Goal: Information Seeking & Learning: Learn about a topic

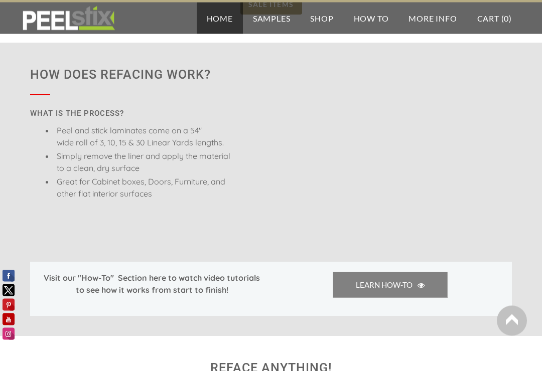
scroll to position [680, 0]
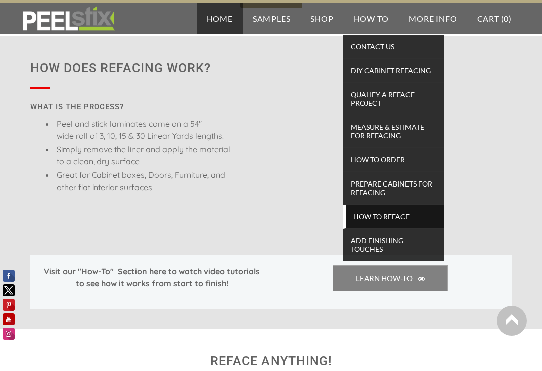
click at [400, 214] on span "How To Reface" at bounding box center [394, 217] width 93 height 14
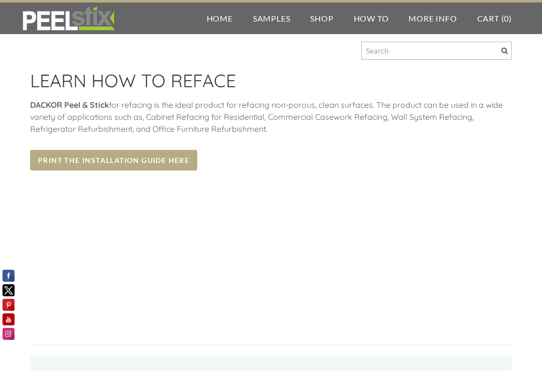
scroll to position [13, 0]
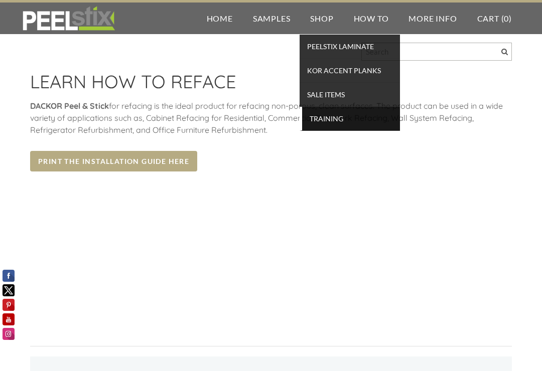
click at [334, 120] on span "TRAINING" at bounding box center [351, 119] width 93 height 14
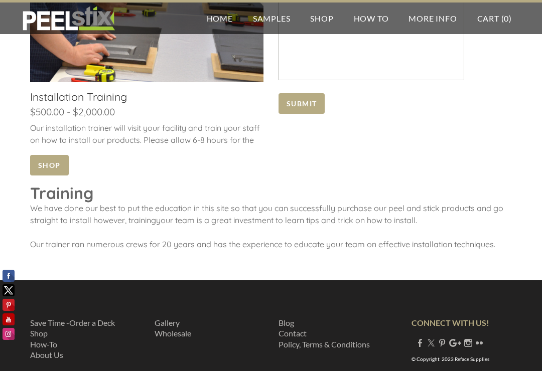
scroll to position [674, 0]
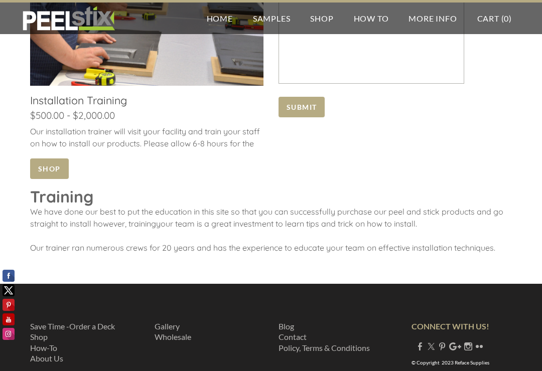
scroll to position [688, 0]
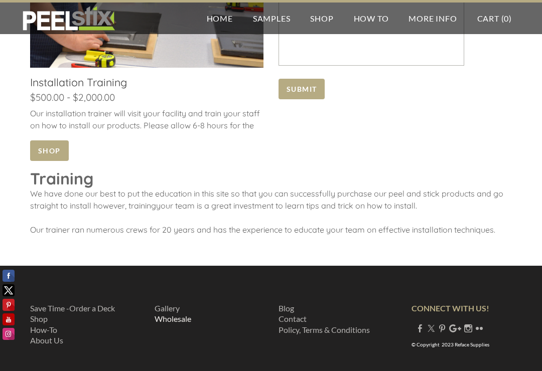
click at [162, 323] on link "​Wholesale" at bounding box center [173, 319] width 37 height 10
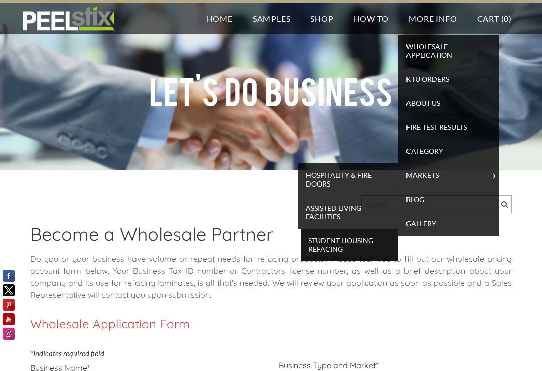
click at [371, 244] on span "Student Housing Refacing" at bounding box center [349, 245] width 93 height 22
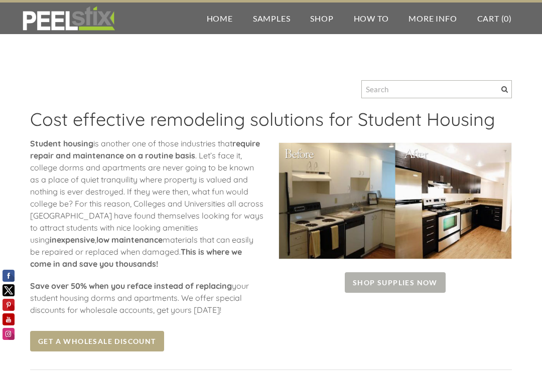
click at [419, 281] on span "Shop Supplies Now" at bounding box center [395, 283] width 101 height 21
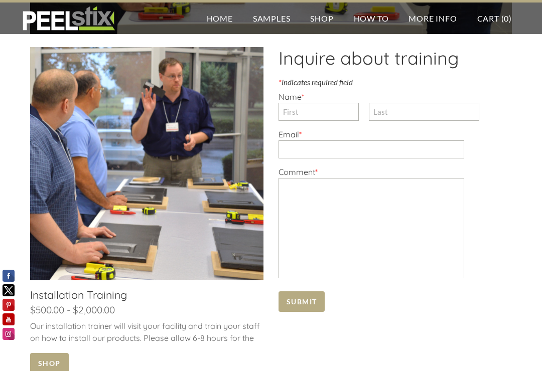
scroll to position [457, 0]
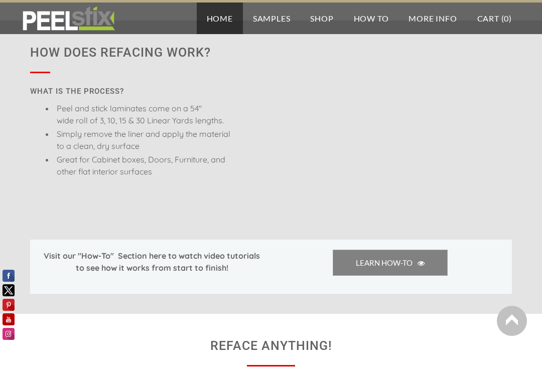
click at [71, 133] on span "​Simply remove the liner and apply the material to a clean, dry surface" at bounding box center [144, 140] width 174 height 22
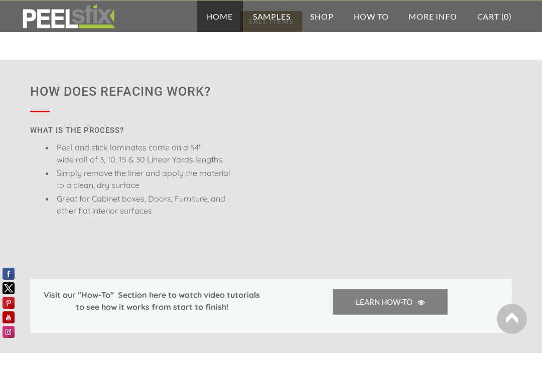
scroll to position [657, 0]
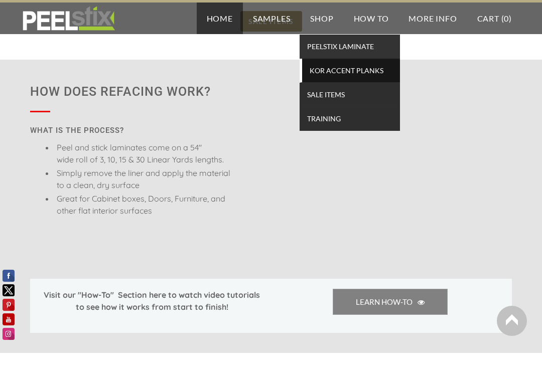
click at [363, 71] on span "KOR Accent Planks" at bounding box center [351, 71] width 93 height 14
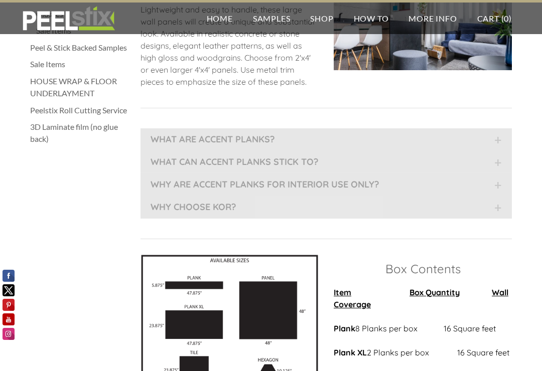
scroll to position [591, 0]
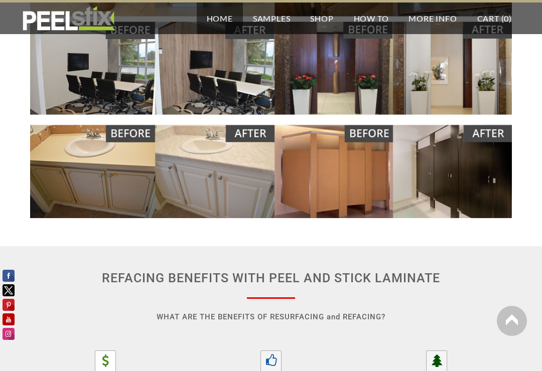
scroll to position [1204, 0]
